Goal: Information Seeking & Learning: Learn about a topic

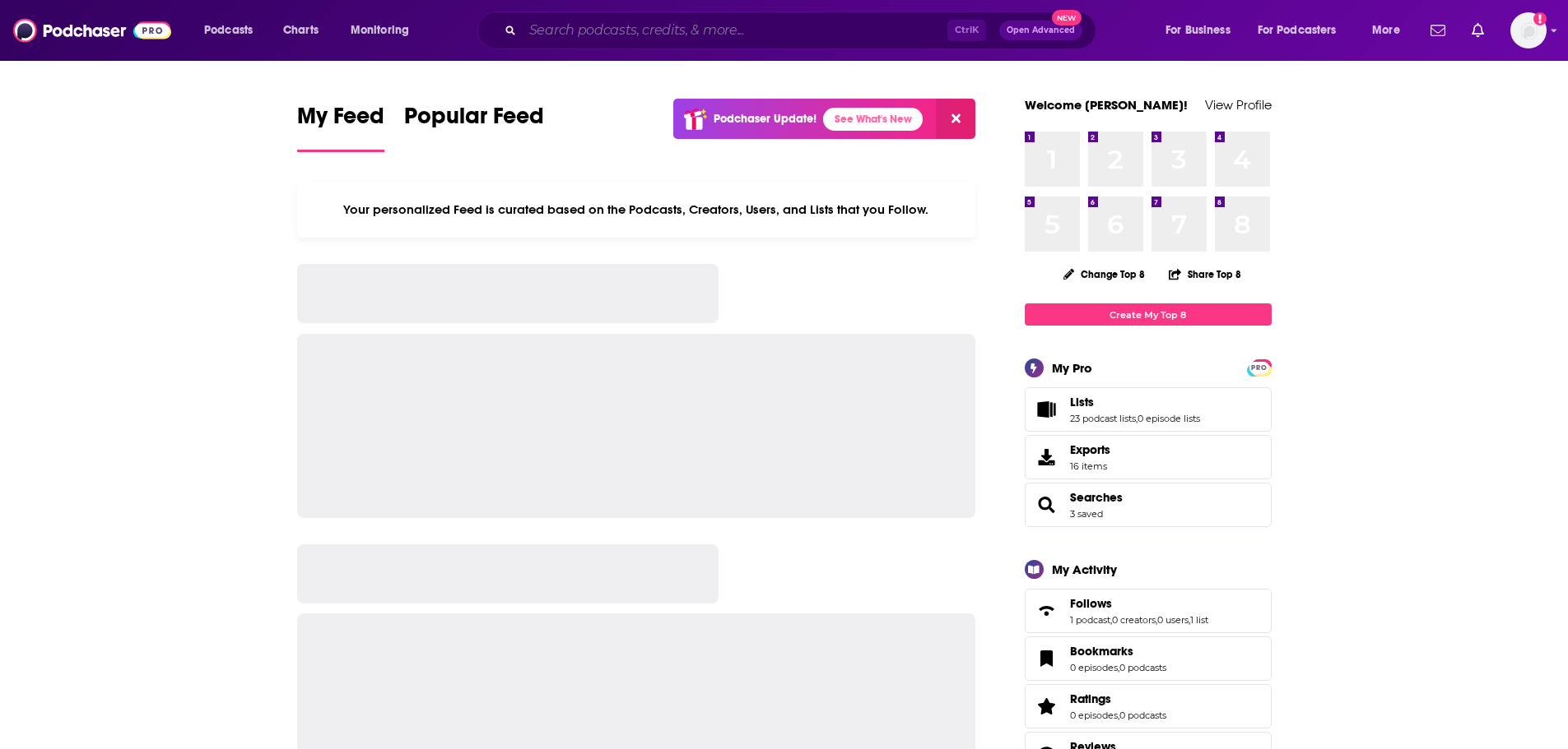
click at [582, 27] on input "Search podcasts, credits, & more..." at bounding box center [735, 30] width 425 height 26
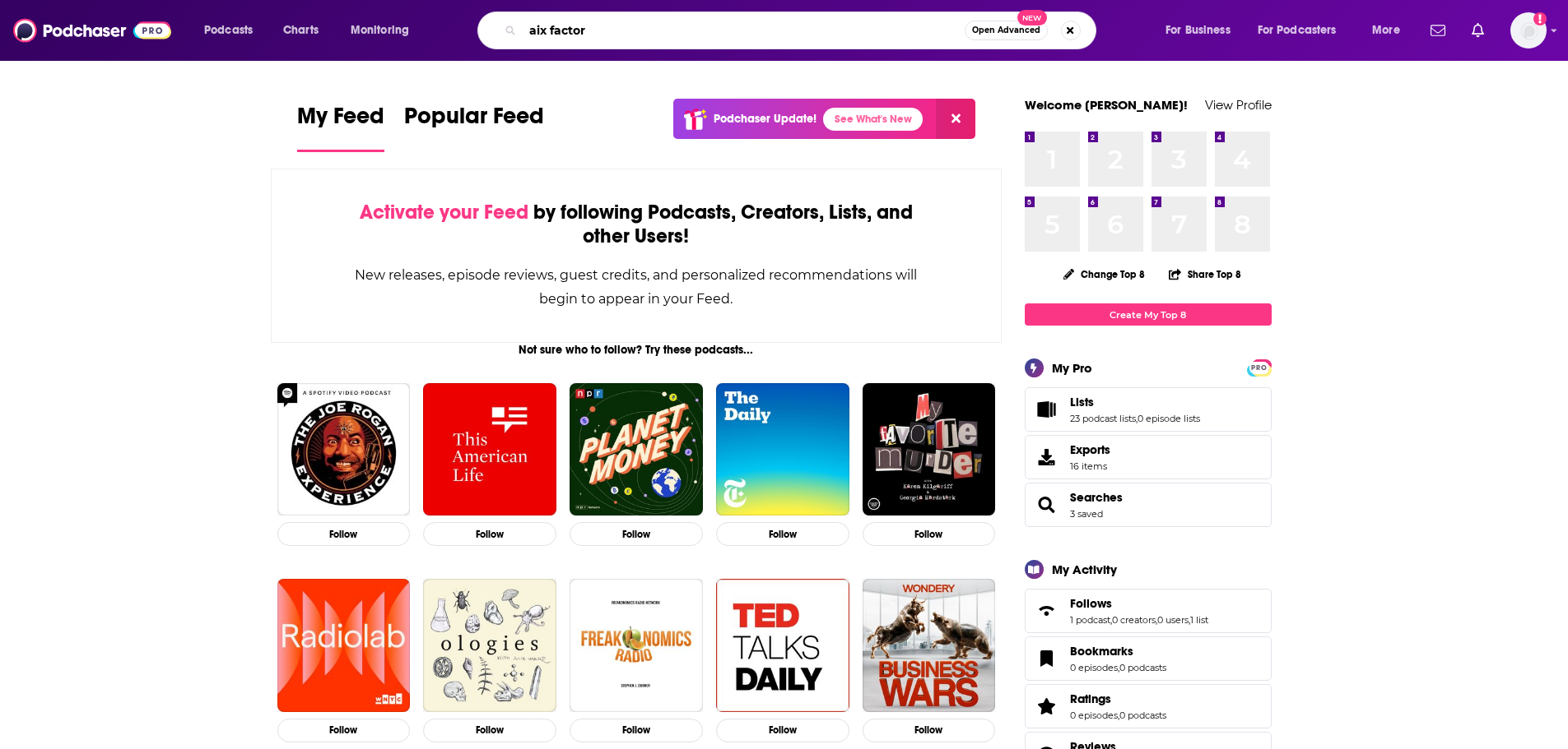
type input "aix factor"
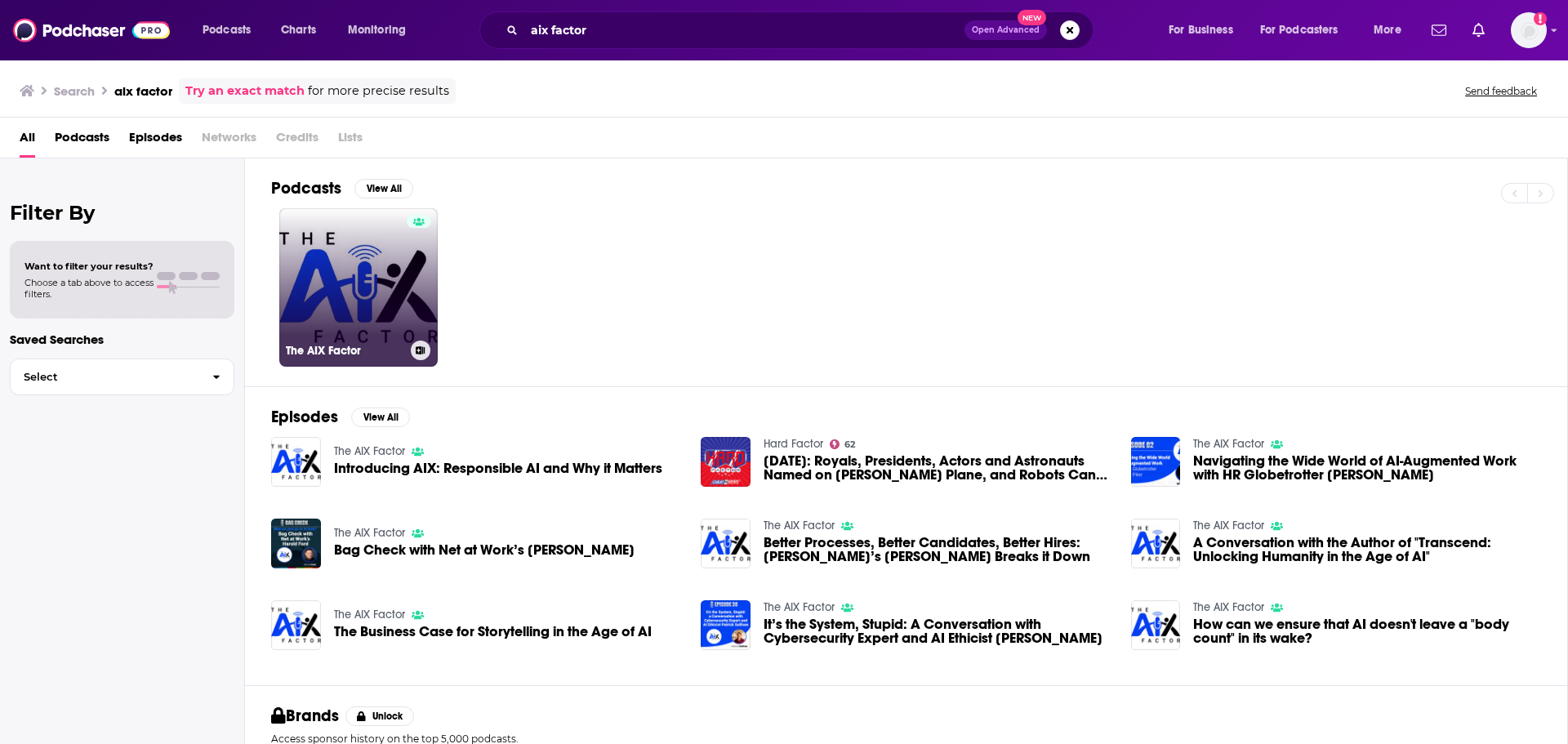
click at [350, 281] on link "The AIX Factor" at bounding box center [358, 287] width 159 height 159
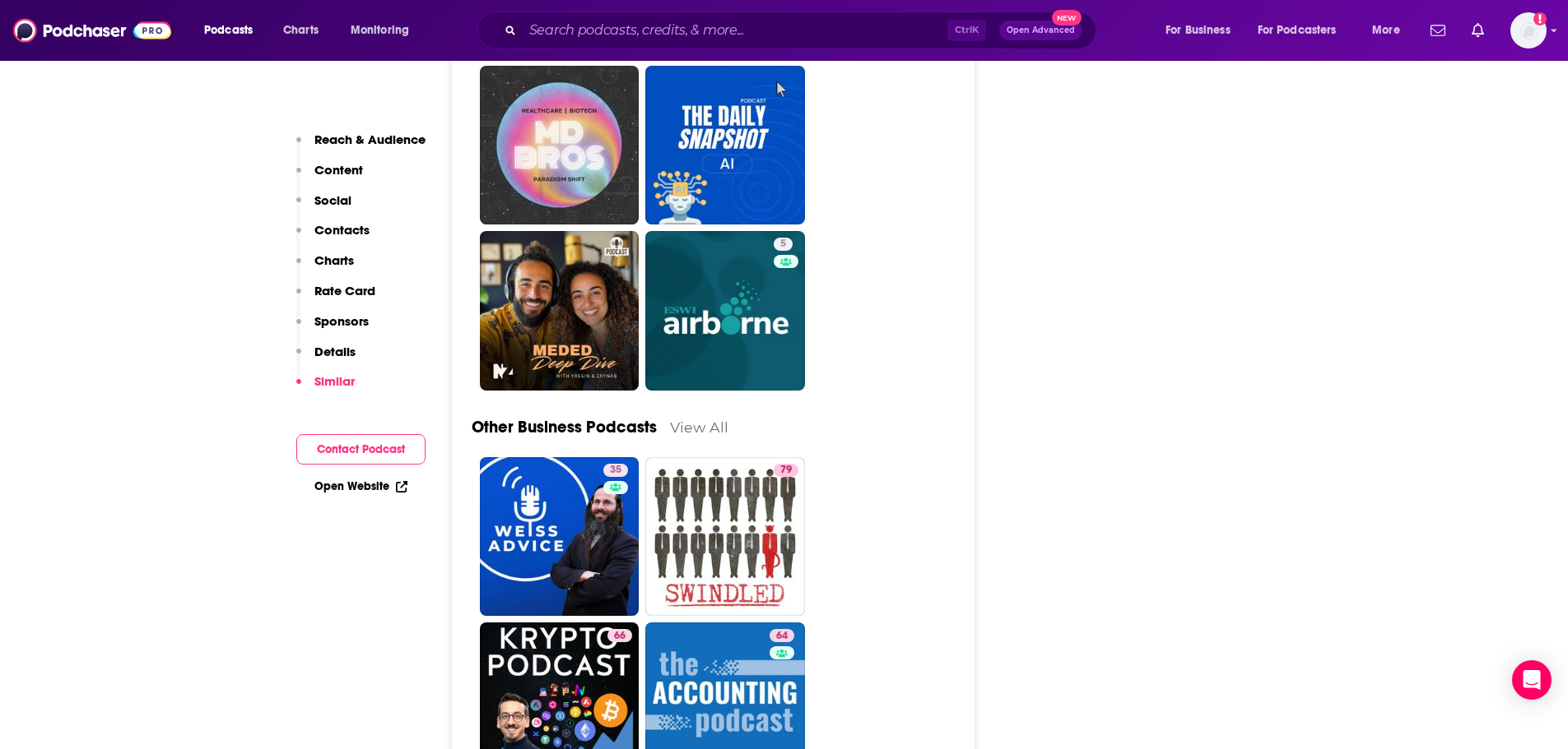
scroll to position [4195, 0]
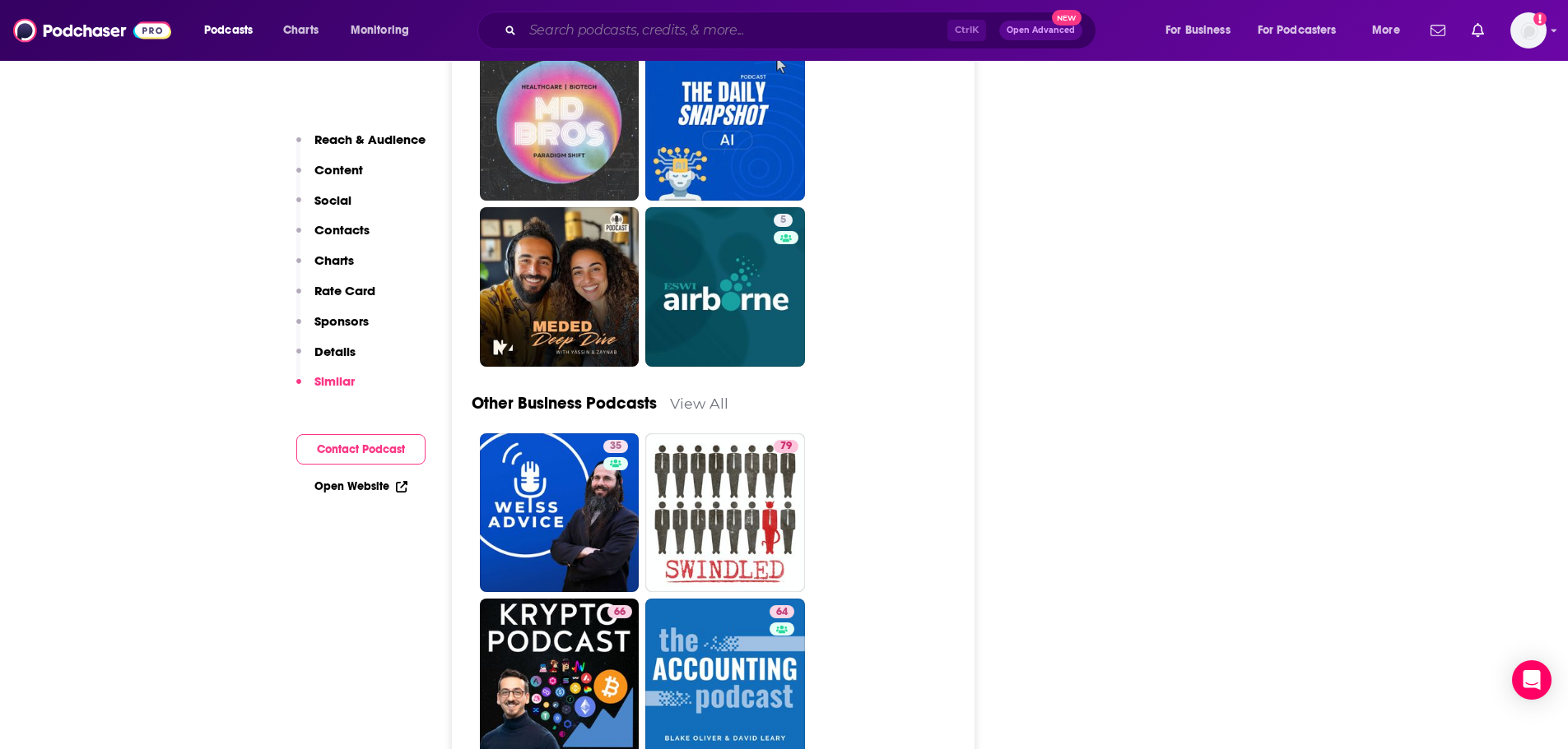
click at [643, 28] on input "Search podcasts, credits, & more..." at bounding box center [735, 30] width 425 height 26
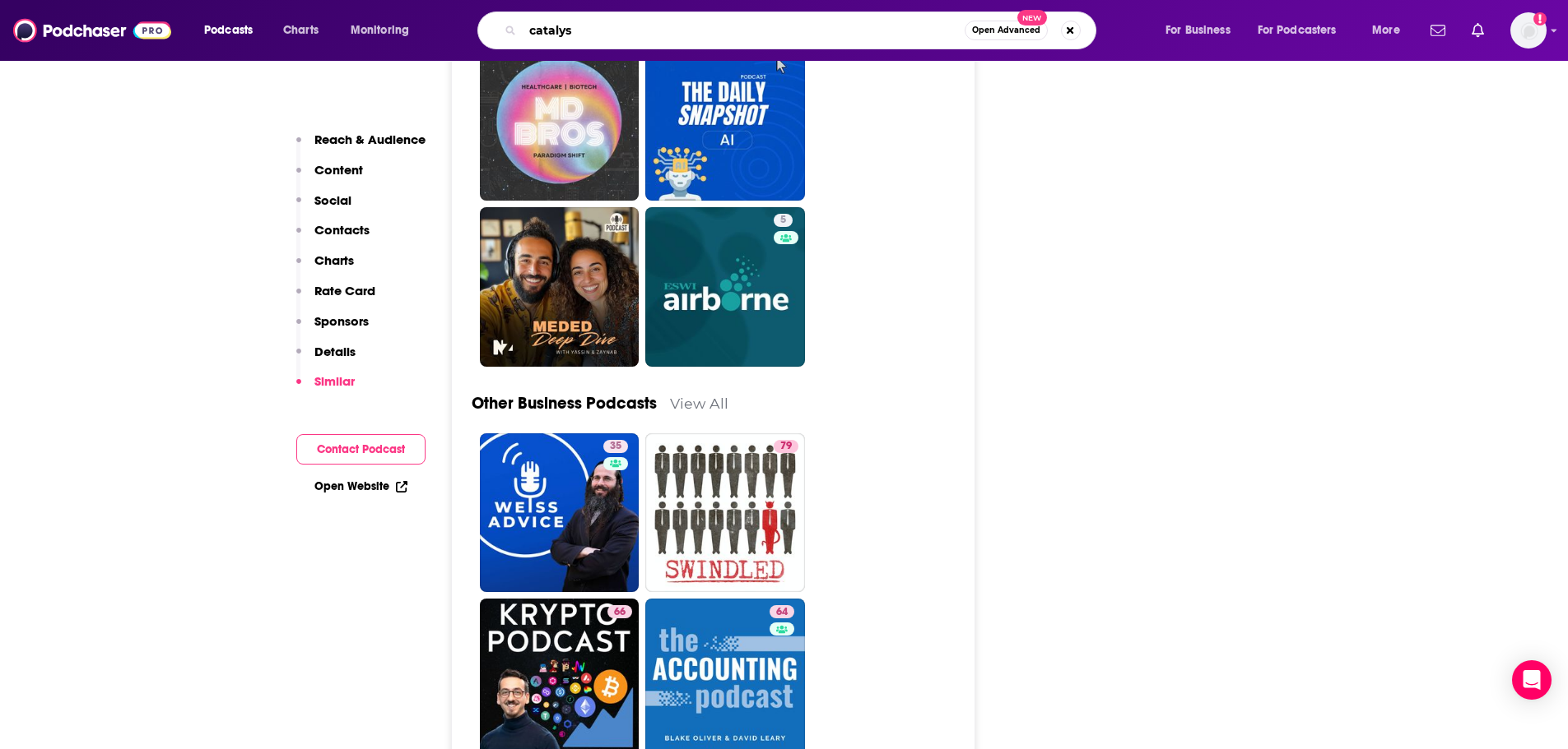
type input "catalyst"
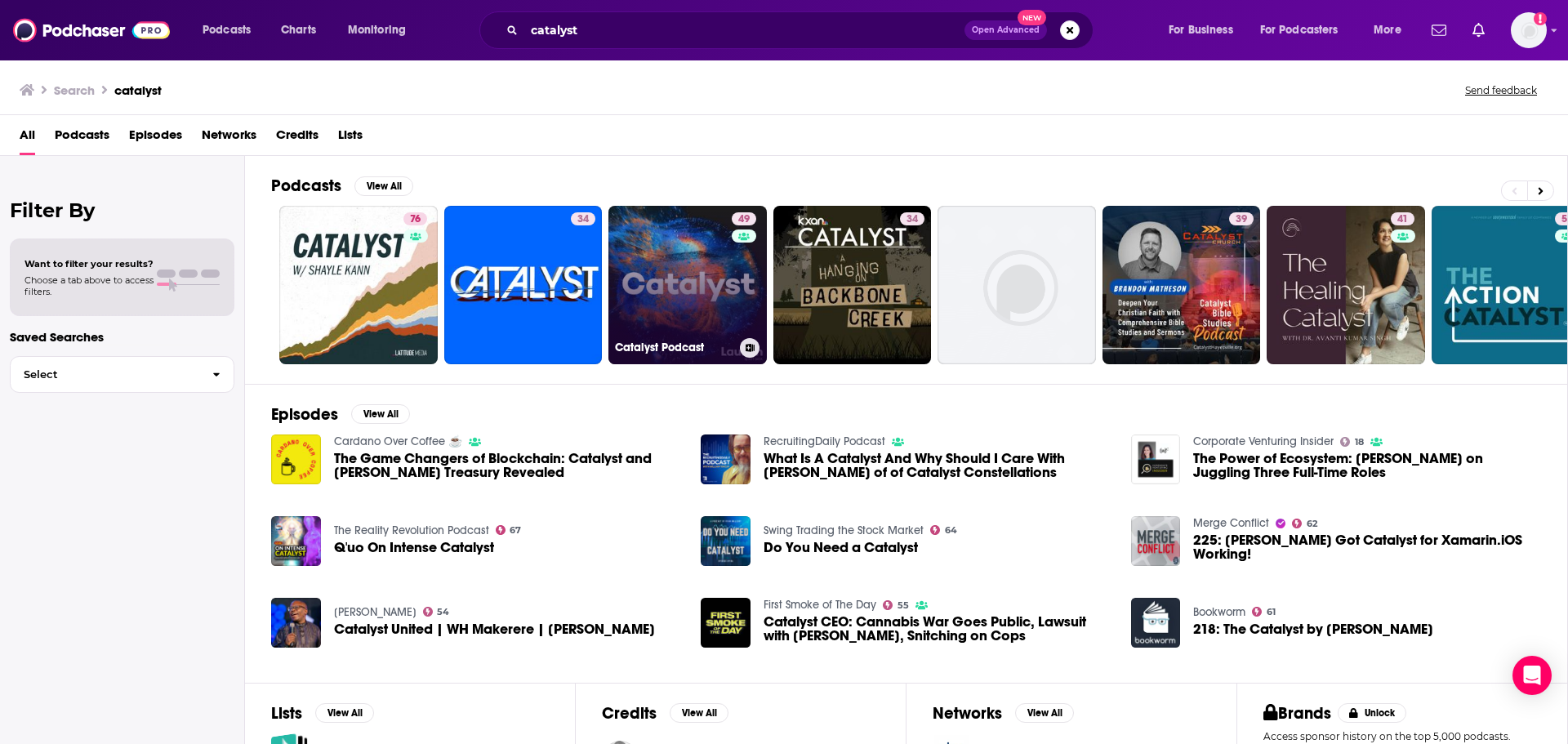
click at [704, 282] on link "49 Catalyst Podcast" at bounding box center [687, 285] width 159 height 159
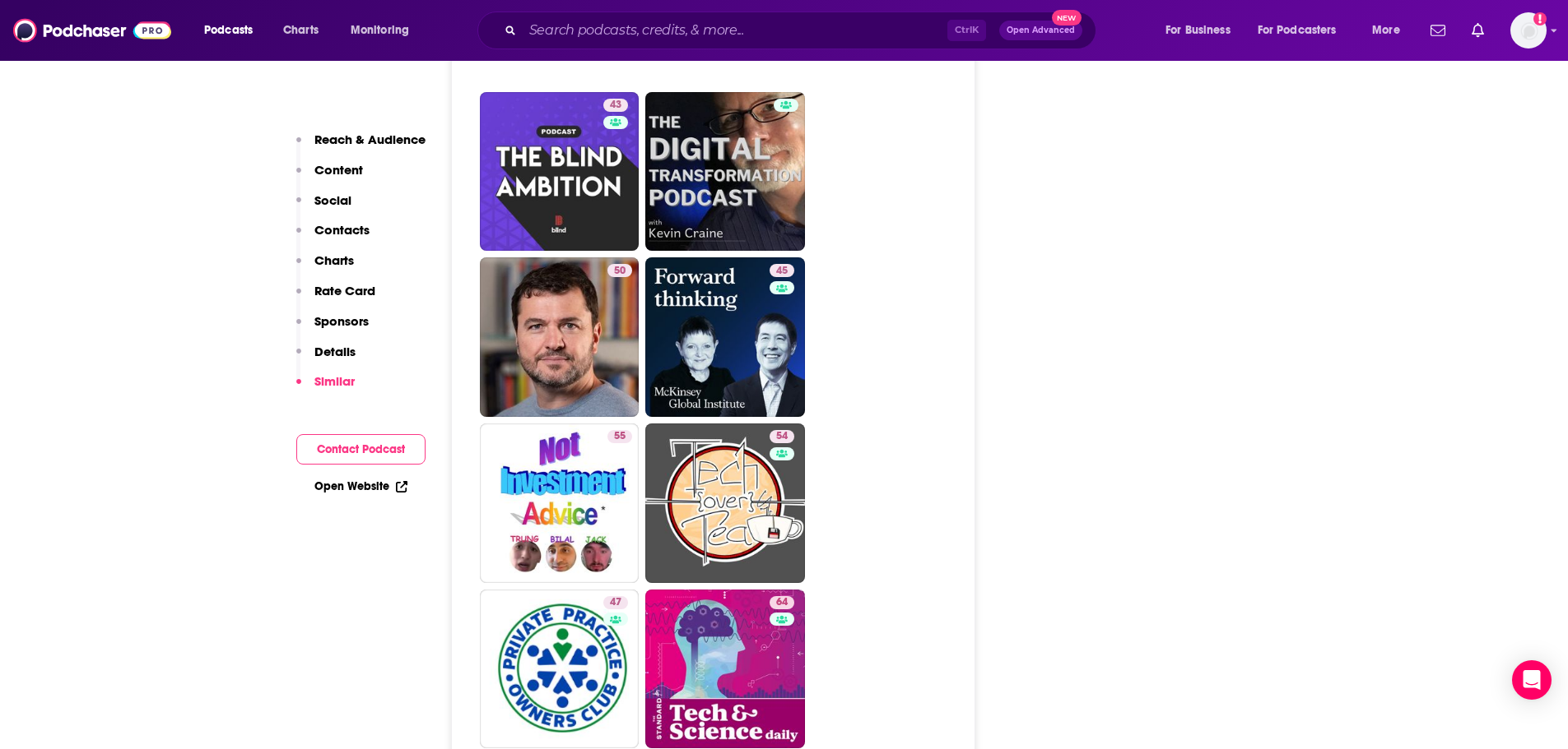
scroll to position [3702, 0]
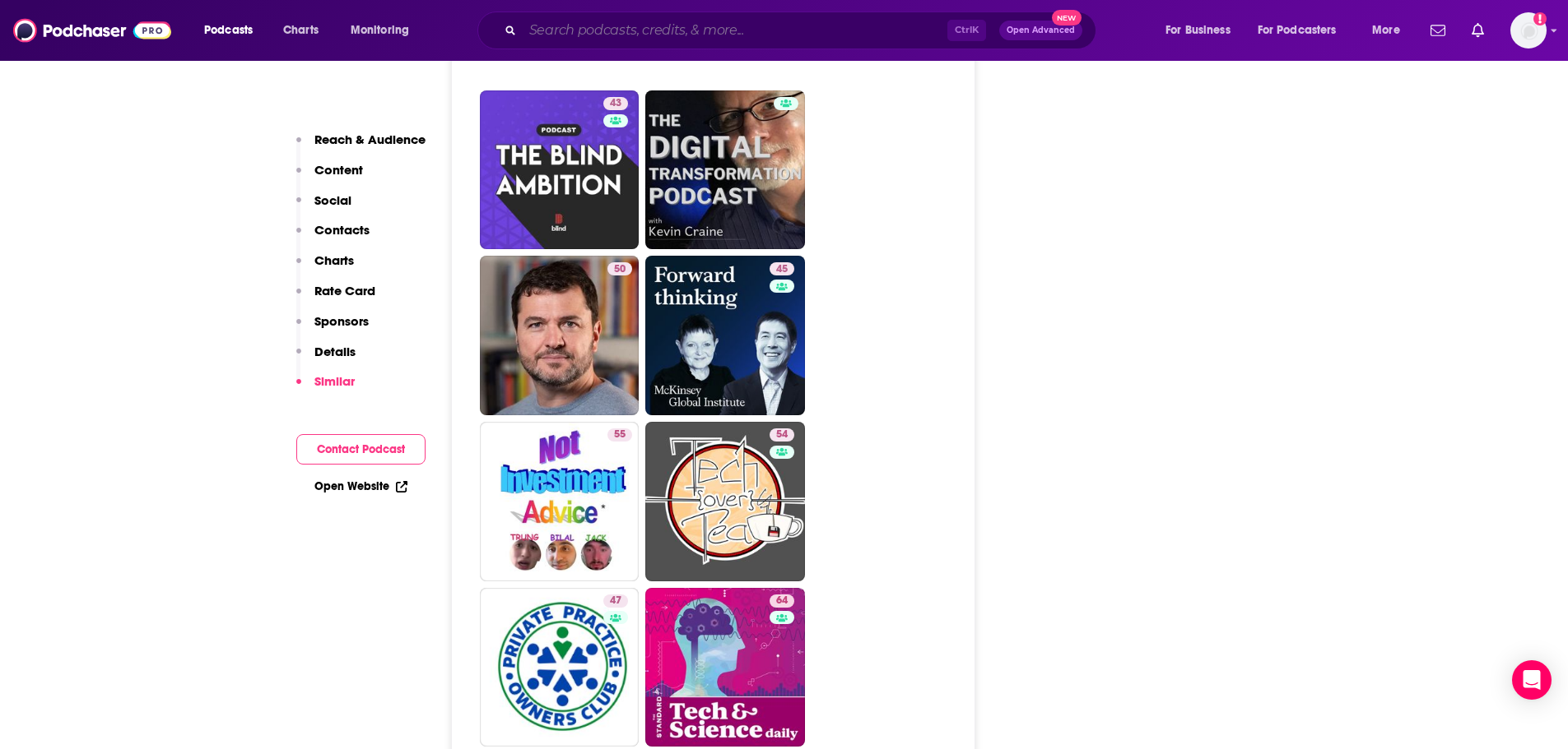
click at [592, 36] on input "Search podcasts, credits, & more..." at bounding box center [735, 30] width 425 height 26
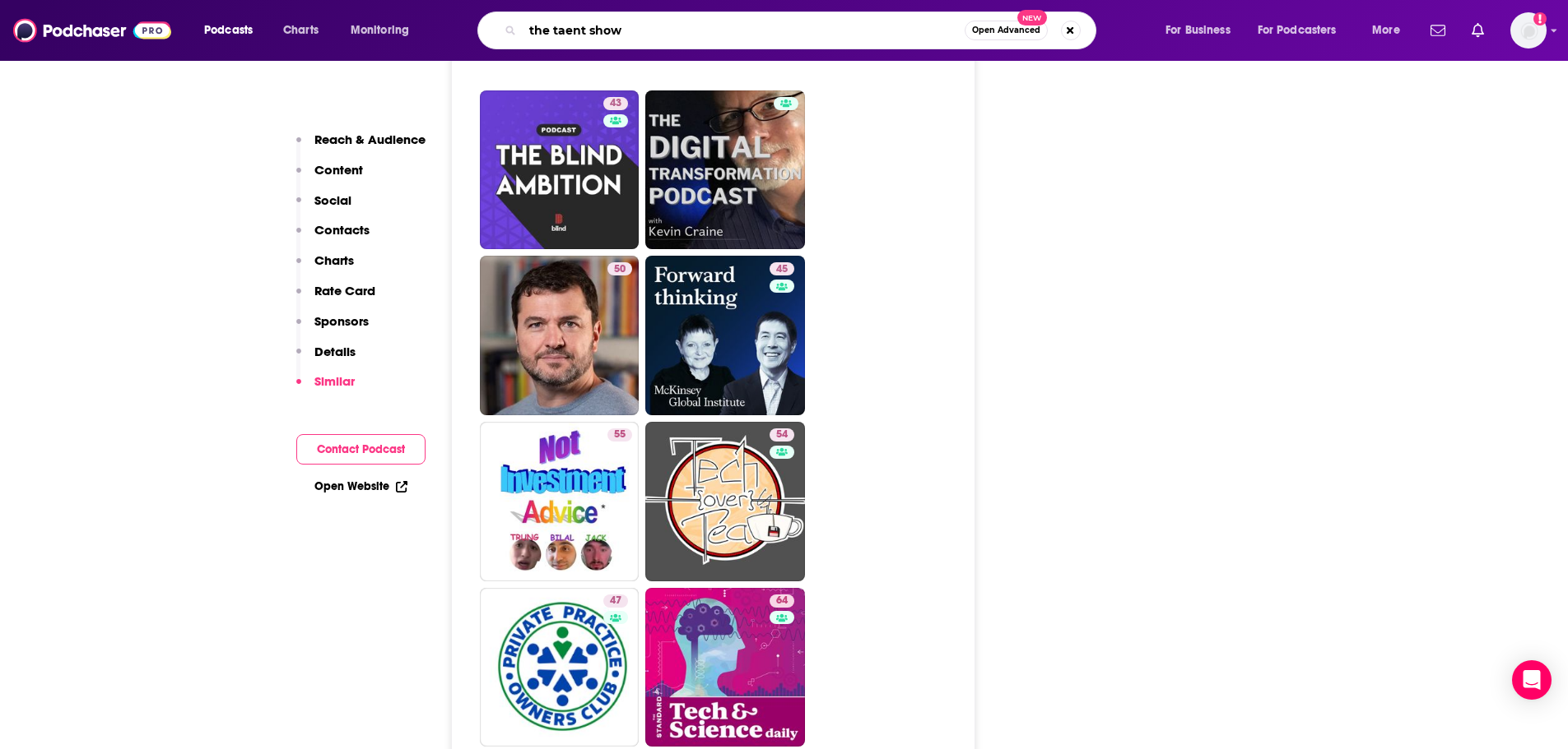
type input "the talent show"
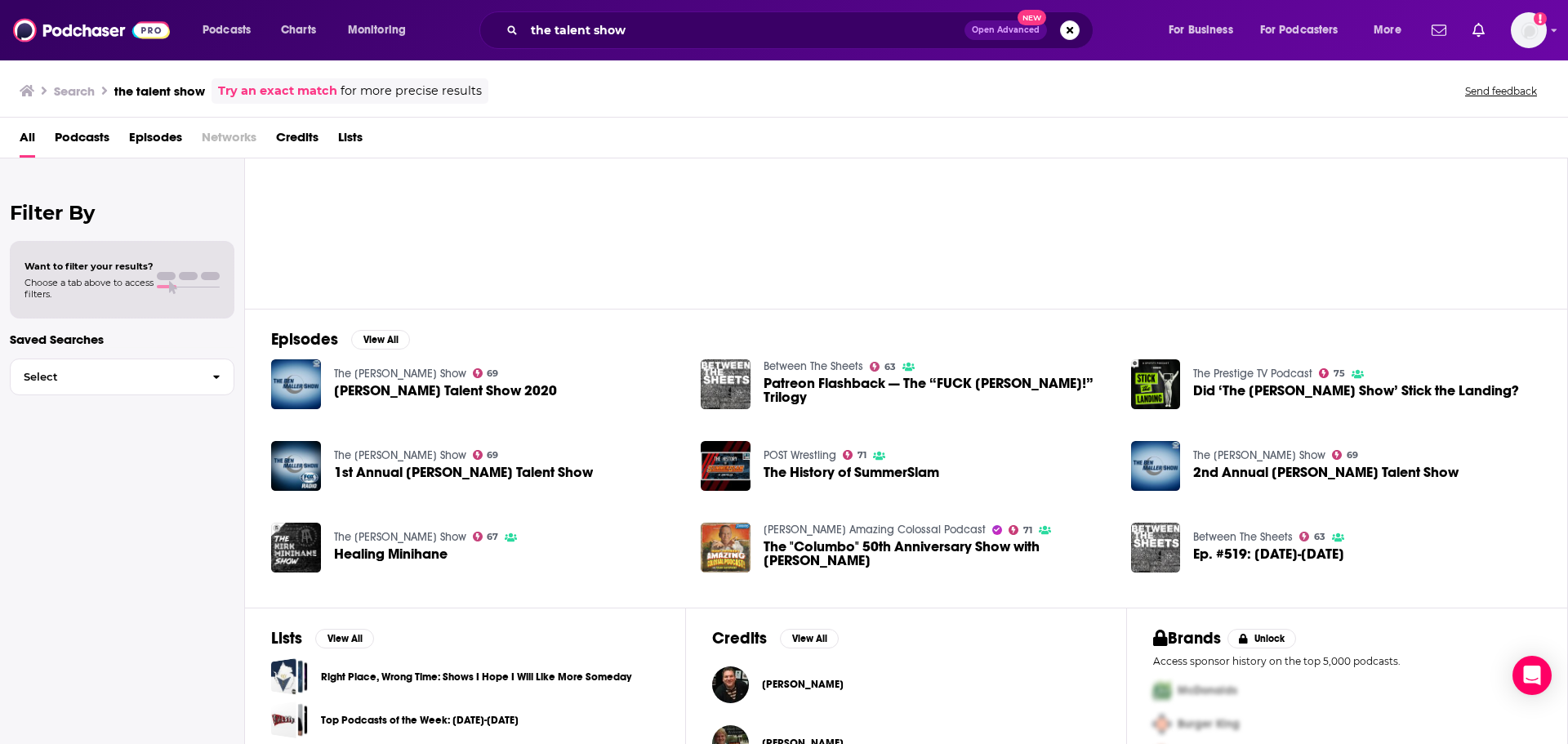
scroll to position [179, 0]
